Goal: Check status: Check status

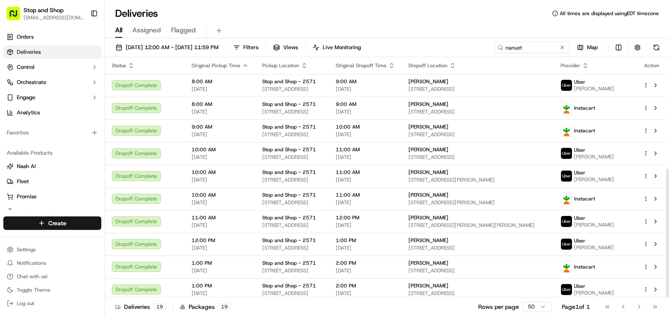
scroll to position [208, 0]
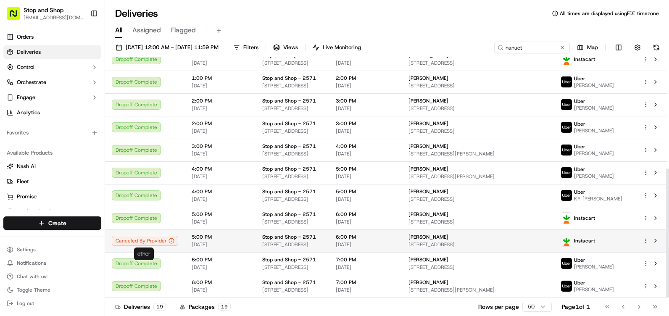
click at [171, 240] on icon at bounding box center [171, 241] width 6 height 6
click at [402, 242] on td "6:00 PM 09/21/2025" at bounding box center [365, 240] width 73 height 23
